Goal: Task Accomplishment & Management: Manage account settings

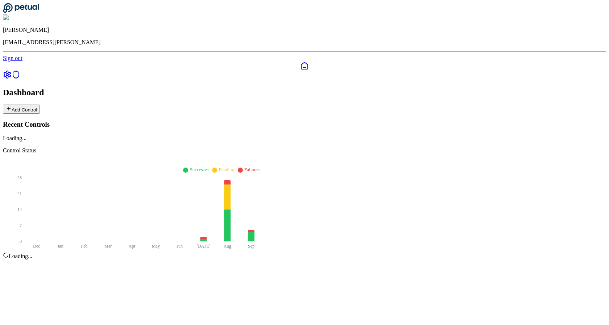
click at [12, 70] on icon at bounding box center [7, 74] width 9 height 9
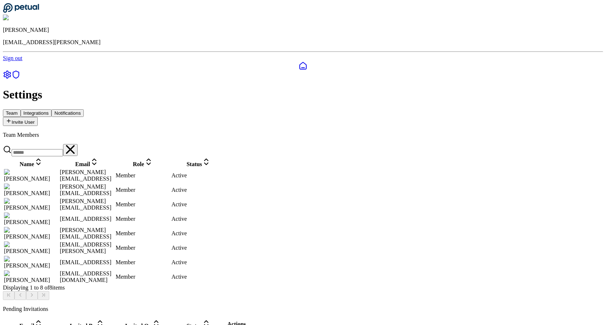
click at [38, 117] on button "Invite User" at bounding box center [20, 121] width 35 height 9
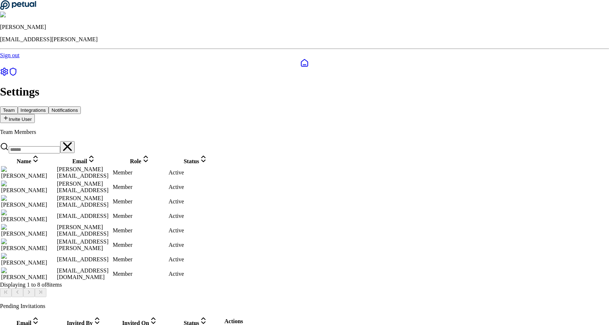
type input "**********"
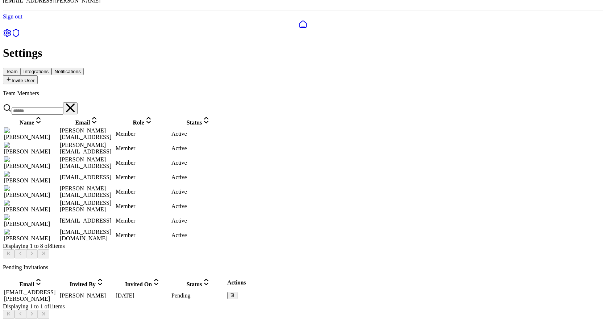
click at [233, 295] on line at bounding box center [233, 295] width 0 height 1
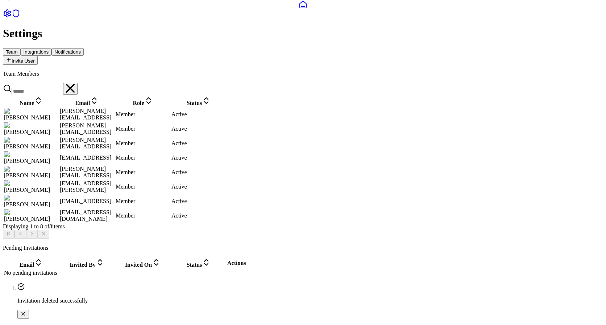
scroll to position [134, 0]
click at [593, 306] on div "Invitation deleted successfully" at bounding box center [310, 301] width 586 height 36
click at [26, 311] on icon "Notifications (F8)" at bounding box center [23, 314] width 6 height 6
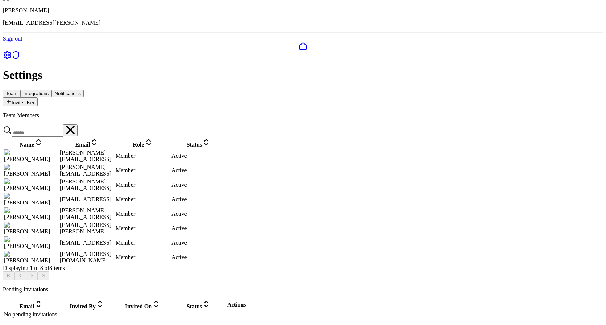
scroll to position [0, 0]
